Goal: Complete application form

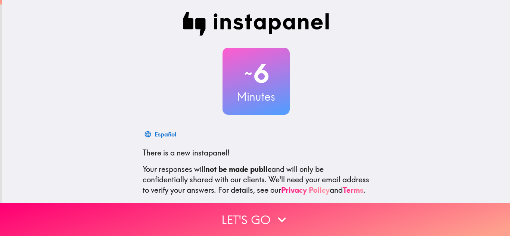
scroll to position [74, 0]
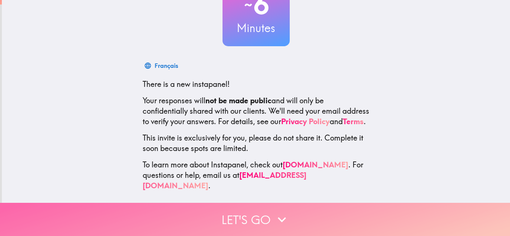
click at [278, 214] on icon "button" at bounding box center [282, 220] width 16 height 16
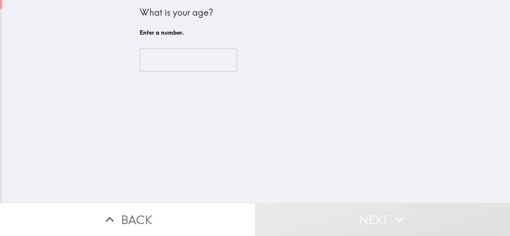
click at [175, 56] on input "number" at bounding box center [188, 60] width 97 height 23
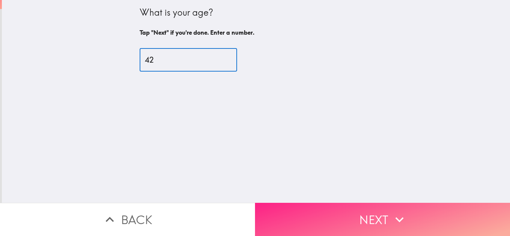
type input "42"
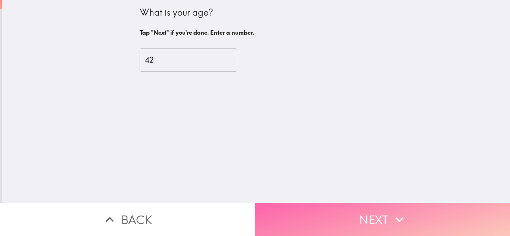
click at [364, 216] on button "Next" at bounding box center [382, 219] width 255 height 33
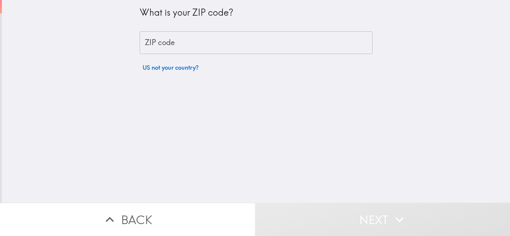
click at [157, 38] on div "ZIP code ZIP code" at bounding box center [256, 42] width 233 height 23
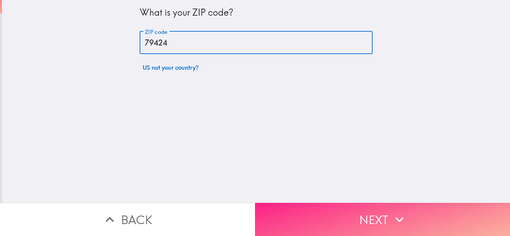
type input "79424"
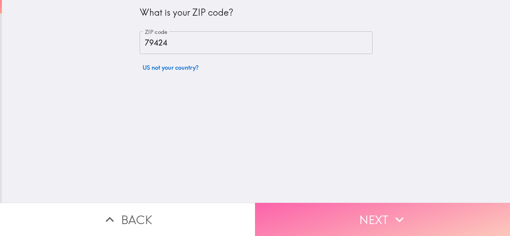
click at [364, 218] on button "Next" at bounding box center [382, 219] width 255 height 33
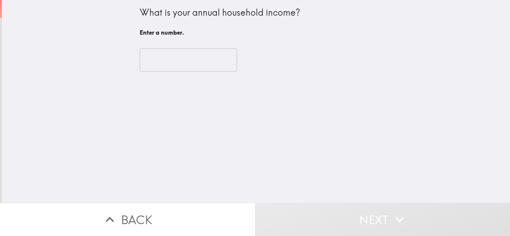
click at [171, 59] on input "number" at bounding box center [188, 60] width 97 height 23
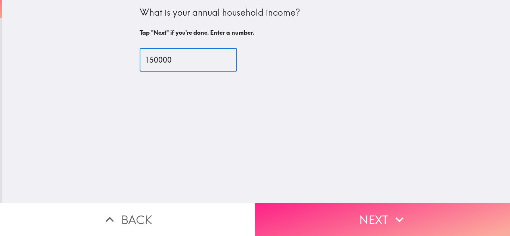
type input "150000"
click at [345, 210] on button "Next" at bounding box center [382, 219] width 255 height 33
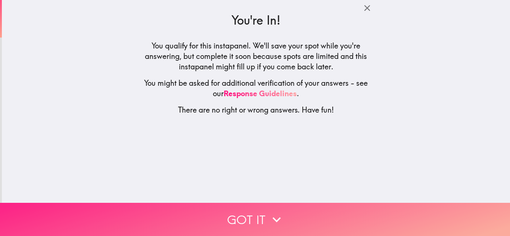
click at [268, 214] on icon "button" at bounding box center [276, 220] width 16 height 16
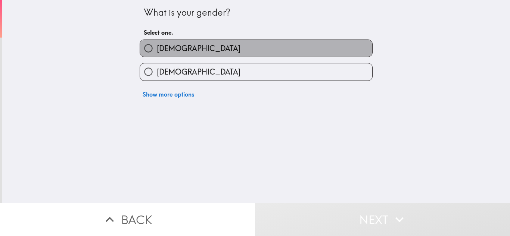
click at [171, 46] on label "[DEMOGRAPHIC_DATA]" at bounding box center [256, 48] width 232 height 17
click at [157, 46] on input "[DEMOGRAPHIC_DATA]" at bounding box center [148, 48] width 17 height 17
radio input "true"
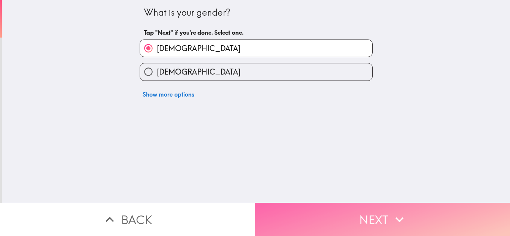
click at [343, 213] on button "Next" at bounding box center [382, 219] width 255 height 33
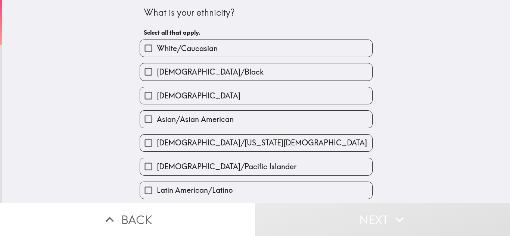
click at [187, 50] on span "White/Caucasian" at bounding box center [187, 48] width 61 height 10
click at [157, 50] on input "White/Caucasian" at bounding box center [148, 48] width 17 height 17
checkbox input "true"
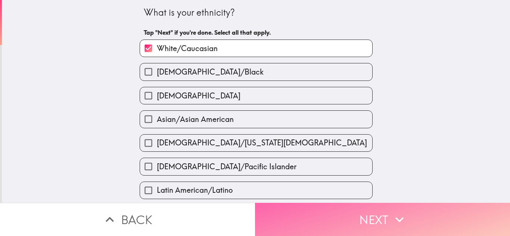
click at [364, 217] on button "Next" at bounding box center [382, 219] width 255 height 33
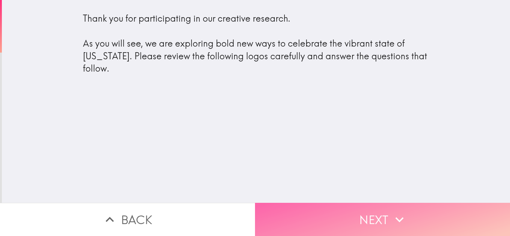
click at [395, 217] on icon "button" at bounding box center [399, 219] width 8 height 5
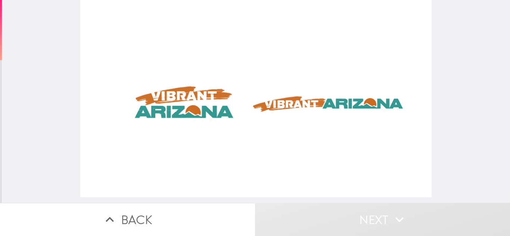
click at [194, 104] on div at bounding box center [255, 98] width 351 height 197
click at [395, 217] on icon "button" at bounding box center [399, 219] width 8 height 5
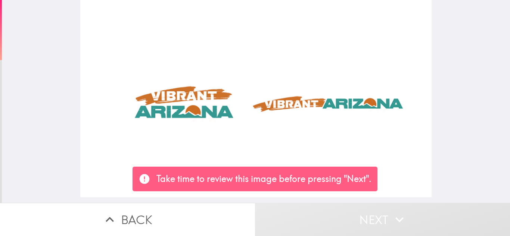
click at [345, 111] on div at bounding box center [255, 98] width 351 height 197
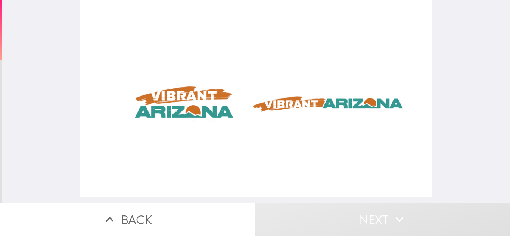
drag, startPoint x: 272, startPoint y: 103, endPoint x: 193, endPoint y: 95, distance: 79.1
click at [203, 96] on div at bounding box center [255, 98] width 351 height 197
drag, startPoint x: 178, startPoint y: 92, endPoint x: 226, endPoint y: 88, distance: 48.3
click at [226, 88] on div at bounding box center [255, 98] width 351 height 197
drag, startPoint x: 200, startPoint y: 113, endPoint x: 262, endPoint y: 113, distance: 61.9
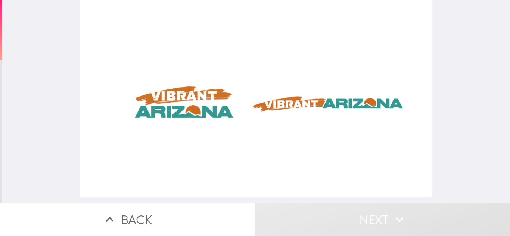
click at [241, 113] on div at bounding box center [255, 98] width 351 height 197
drag, startPoint x: 354, startPoint y: 102, endPoint x: 347, endPoint y: 109, distance: 10.0
click at [354, 101] on div at bounding box center [255, 98] width 351 height 197
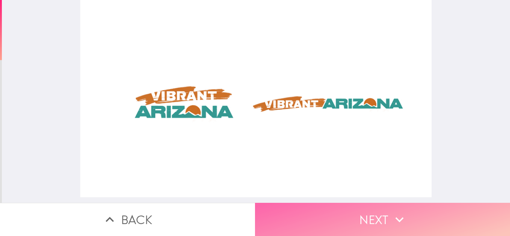
drag, startPoint x: 376, startPoint y: 215, endPoint x: 385, endPoint y: 214, distance: 8.6
click at [379, 215] on button "Next" at bounding box center [382, 219] width 255 height 33
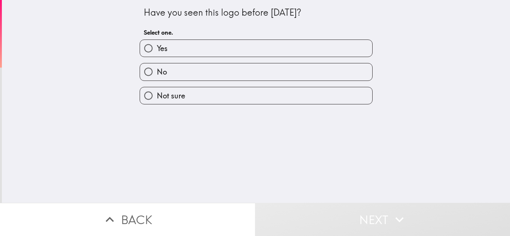
click at [179, 48] on label "Yes" at bounding box center [256, 48] width 232 height 17
click at [157, 48] on input "Yes" at bounding box center [148, 48] width 17 height 17
radio input "true"
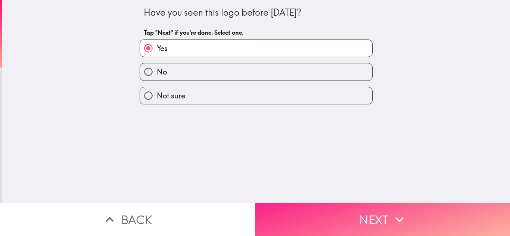
click at [369, 213] on button "Next" at bounding box center [382, 219] width 255 height 33
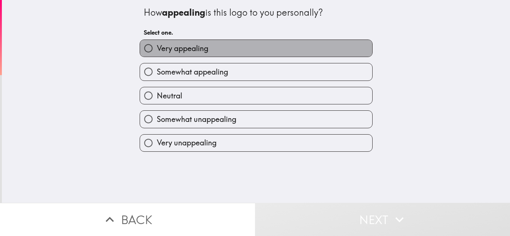
click at [196, 48] on span "Very appealing" at bounding box center [182, 48] width 51 height 10
click at [157, 48] on input "Very appealing" at bounding box center [148, 48] width 17 height 17
radio input "true"
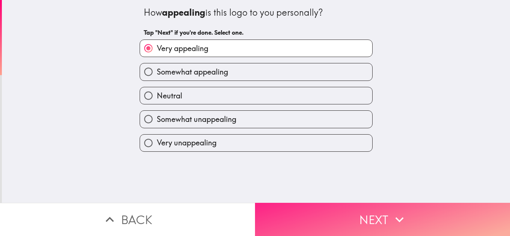
click at [344, 215] on button "Next" at bounding box center [382, 219] width 255 height 33
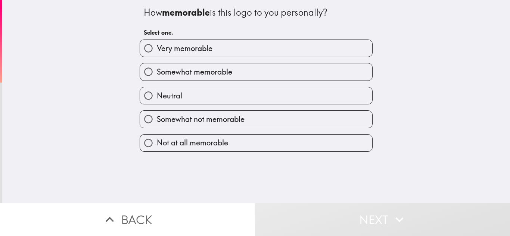
click at [163, 44] on span "Very memorable" at bounding box center [185, 48] width 56 height 10
click at [157, 44] on input "Very memorable" at bounding box center [148, 48] width 17 height 17
radio input "true"
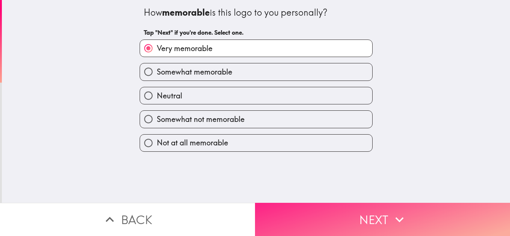
click at [329, 217] on button "Next" at bounding box center [382, 219] width 255 height 33
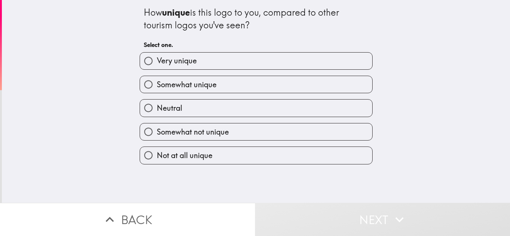
click at [176, 58] on span "Very unique" at bounding box center [177, 61] width 40 height 10
click at [157, 58] on input "Very unique" at bounding box center [148, 61] width 17 height 17
radio input "true"
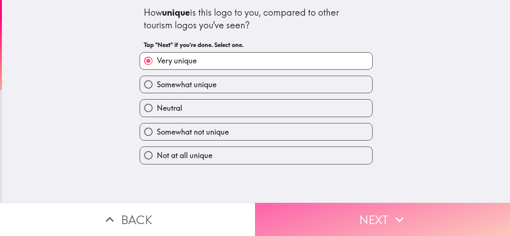
click at [318, 221] on button "Next" at bounding box center [382, 219] width 255 height 33
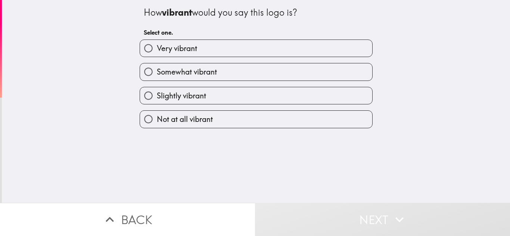
click at [178, 45] on span "Very vibrant" at bounding box center [177, 48] width 40 height 10
click at [157, 45] on input "Very vibrant" at bounding box center [148, 48] width 17 height 17
radio input "true"
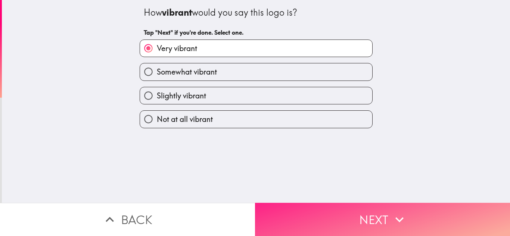
click at [304, 221] on button "Next" at bounding box center [382, 219] width 255 height 33
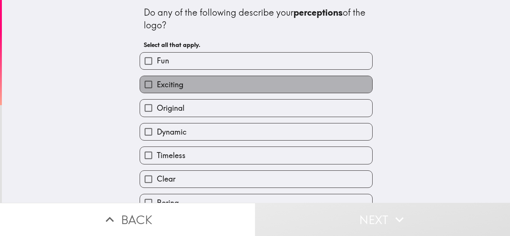
click at [171, 88] on span "Exciting" at bounding box center [170, 84] width 26 height 10
click at [157, 88] on input "Exciting" at bounding box center [148, 84] width 17 height 17
checkbox input "true"
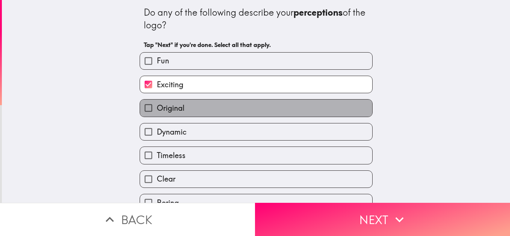
click at [172, 109] on span "Original" at bounding box center [171, 108] width 28 height 10
click at [157, 109] on input "Original" at bounding box center [148, 108] width 17 height 17
checkbox input "true"
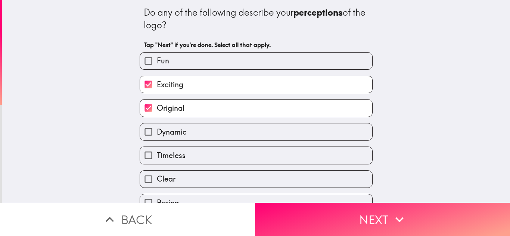
click at [174, 132] on span "Dynamic" at bounding box center [172, 132] width 30 height 10
click at [157, 132] on input "Dynamic" at bounding box center [148, 132] width 17 height 17
checkbox input "true"
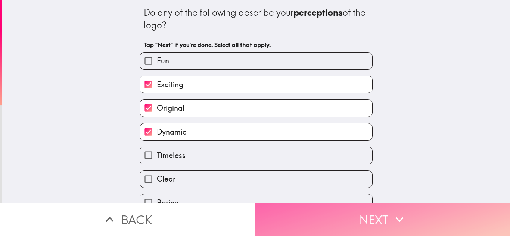
click at [332, 215] on button "Next" at bounding box center [382, 219] width 255 height 33
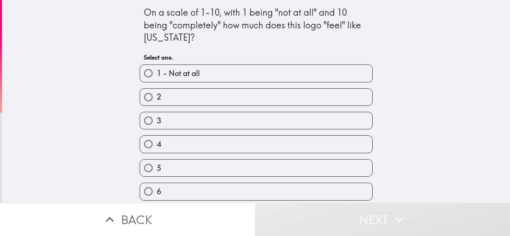
scroll to position [98, 0]
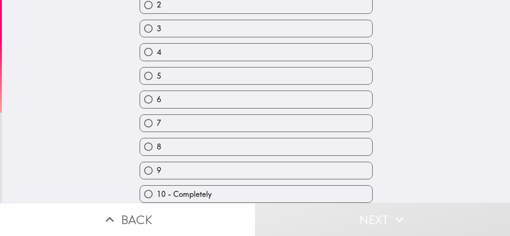
click at [178, 189] on span "10 - Completely" at bounding box center [184, 194] width 55 height 10
click at [157, 187] on input "10 - Completely" at bounding box center [148, 194] width 17 height 17
radio input "true"
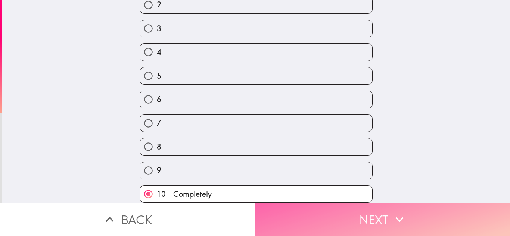
click at [312, 211] on button "Next" at bounding box center [382, 219] width 255 height 33
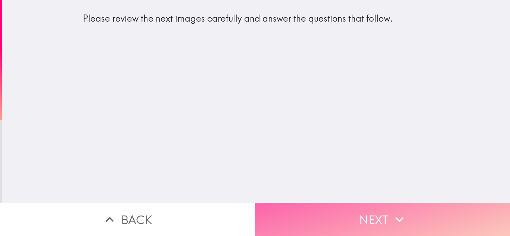
click at [359, 208] on button "Next" at bounding box center [382, 219] width 255 height 33
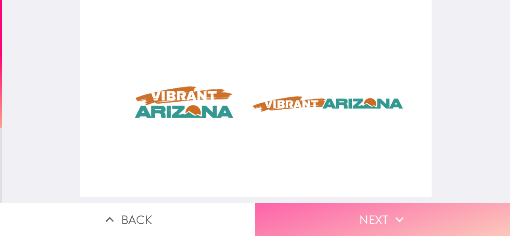
click at [384, 213] on button "Next" at bounding box center [382, 219] width 255 height 33
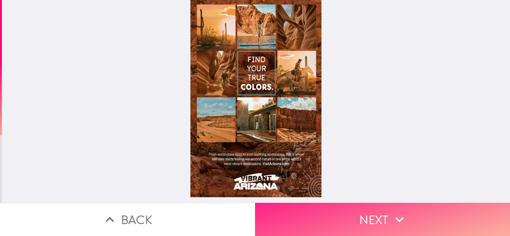
click at [392, 213] on icon "button" at bounding box center [399, 220] width 16 height 16
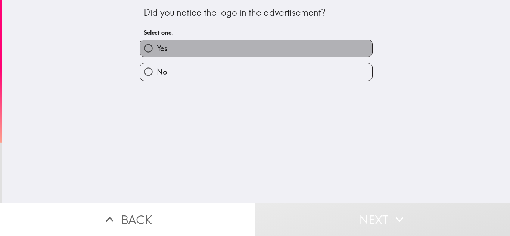
click at [183, 44] on label "Yes" at bounding box center [256, 48] width 232 height 17
click at [157, 44] on input "Yes" at bounding box center [148, 48] width 17 height 17
radio input "true"
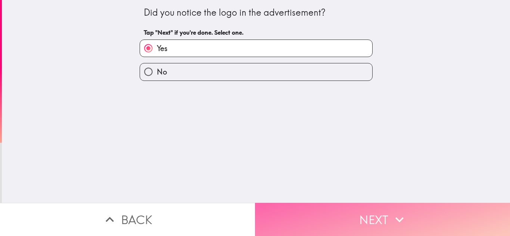
click at [343, 213] on button "Next" at bounding box center [382, 219] width 255 height 33
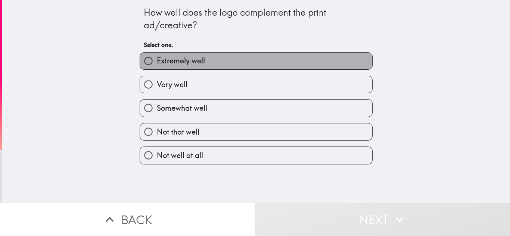
click at [168, 57] on span "Extremely well" at bounding box center [181, 61] width 48 height 10
click at [157, 57] on input "Extremely well" at bounding box center [148, 61] width 17 height 17
radio input "true"
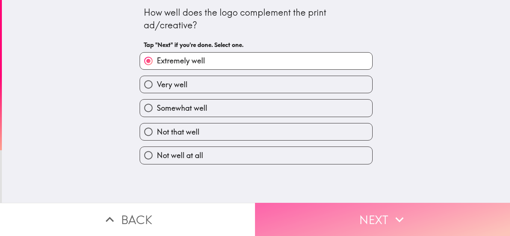
click at [338, 217] on button "Next" at bounding box center [382, 219] width 255 height 33
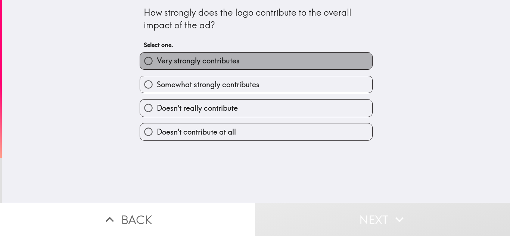
click at [181, 62] on span "Very strongly contributes" at bounding box center [198, 61] width 83 height 10
click at [157, 62] on input "Very strongly contributes" at bounding box center [148, 61] width 17 height 17
radio input "true"
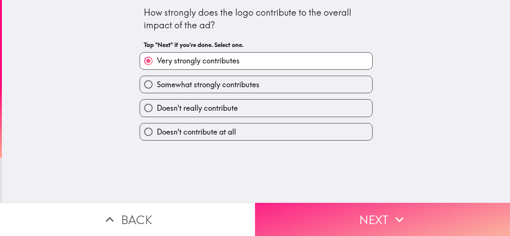
click at [344, 209] on button "Next" at bounding box center [382, 219] width 255 height 33
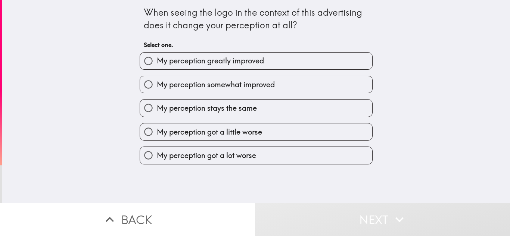
click at [178, 60] on span "My perception greatly improved" at bounding box center [210, 61] width 107 height 10
click at [157, 60] on input "My perception greatly improved" at bounding box center [148, 61] width 17 height 17
radio input "true"
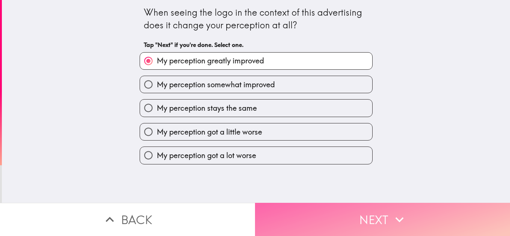
click at [321, 213] on button "Next" at bounding box center [382, 219] width 255 height 33
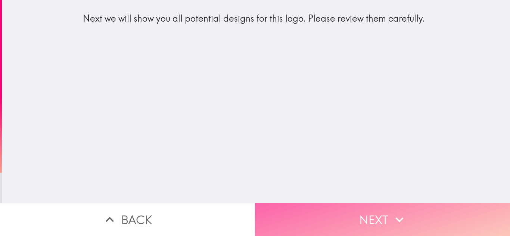
click at [336, 213] on button "Next" at bounding box center [382, 219] width 255 height 33
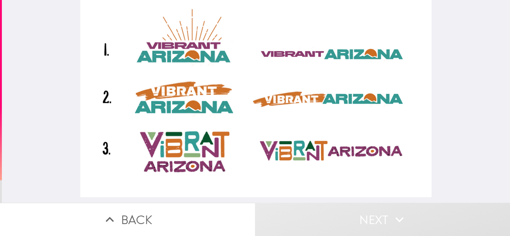
click at [161, 56] on div at bounding box center [255, 98] width 351 height 197
click at [188, 118] on div at bounding box center [255, 98] width 351 height 197
click at [247, 159] on div at bounding box center [255, 98] width 351 height 197
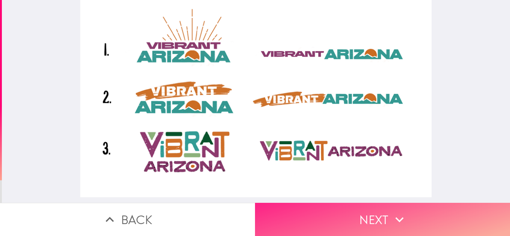
click at [358, 213] on button "Next" at bounding box center [382, 219] width 255 height 33
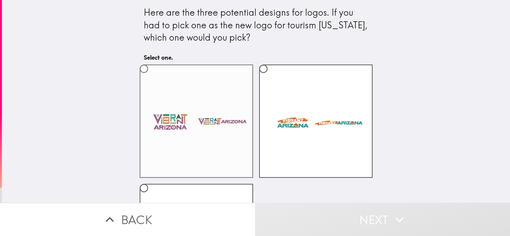
click at [170, 107] on label at bounding box center [196, 121] width 113 height 113
click at [152, 77] on input "radio" at bounding box center [143, 68] width 17 height 17
radio input "true"
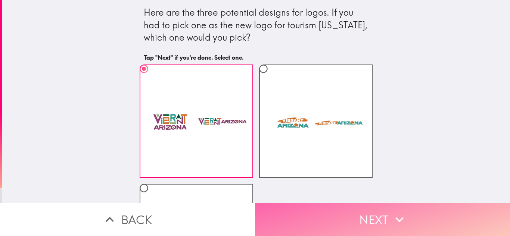
click at [383, 214] on button "Next" at bounding box center [382, 219] width 255 height 33
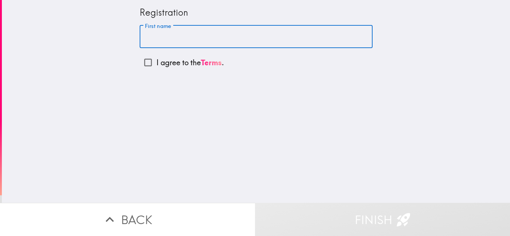
click at [159, 35] on input "First name" at bounding box center [256, 36] width 233 height 23
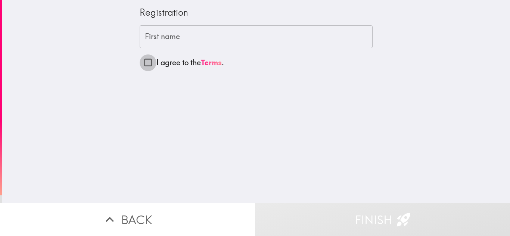
click at [142, 62] on input "I agree to the Terms ." at bounding box center [148, 62] width 17 height 17
checkbox input "true"
click at [189, 36] on input "First name" at bounding box center [256, 36] width 233 height 23
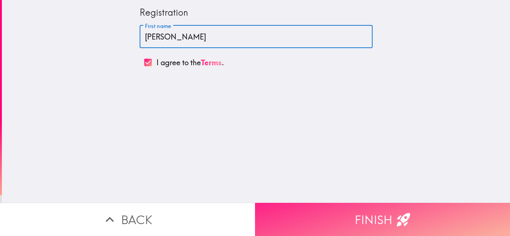
type input "[PERSON_NAME]"
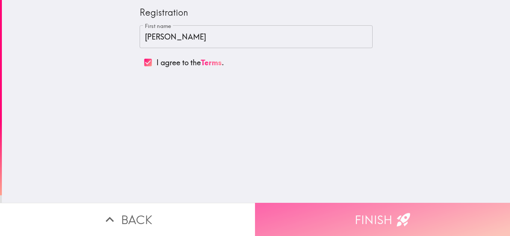
click at [374, 210] on button "Finish" at bounding box center [382, 219] width 255 height 33
